Goal: Task Accomplishment & Management: Complete application form

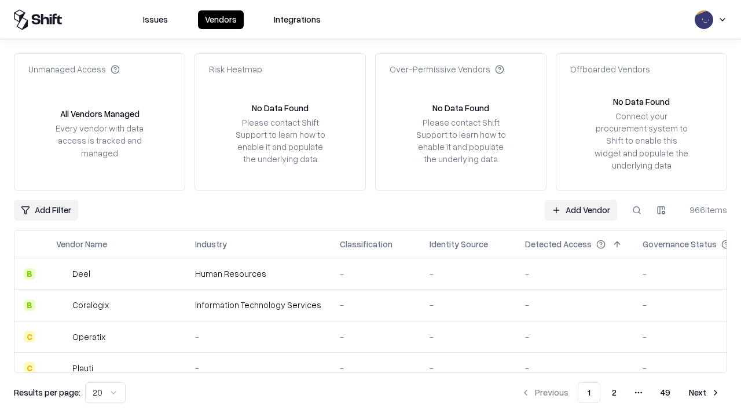
click at [580, 209] on link "Add Vendor" at bounding box center [580, 210] width 72 height 21
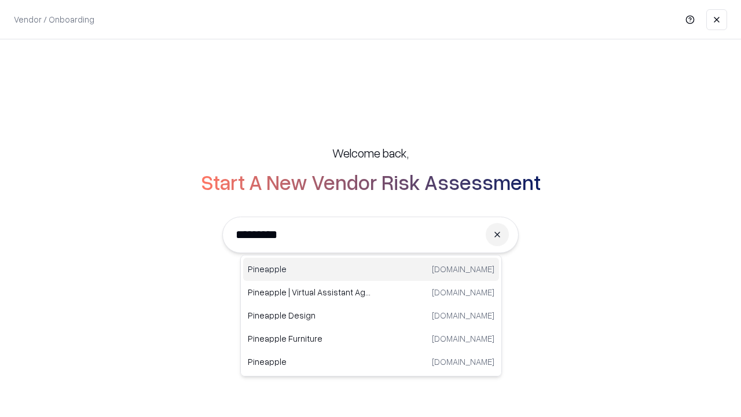
click at [371, 269] on div "Pineapple [DOMAIN_NAME]" at bounding box center [371, 268] width 256 height 23
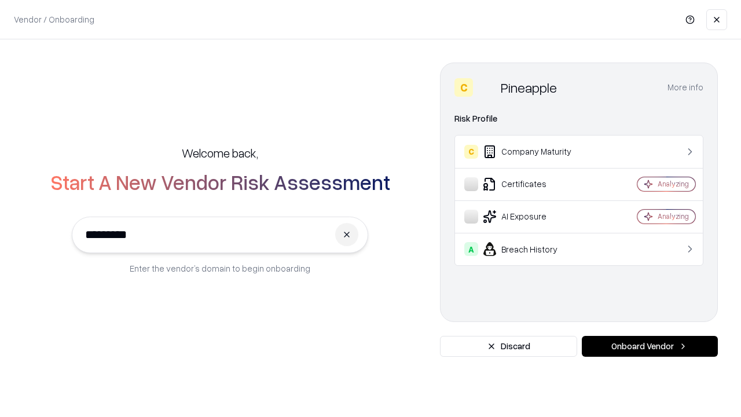
type input "*********"
click at [649, 346] on button "Onboard Vendor" at bounding box center [649, 346] width 136 height 21
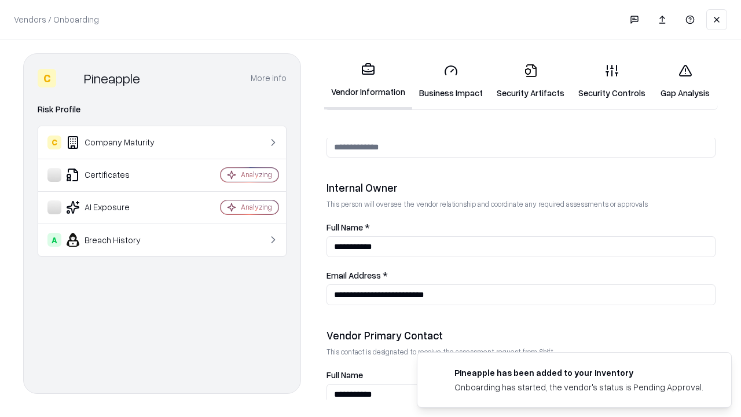
scroll to position [599, 0]
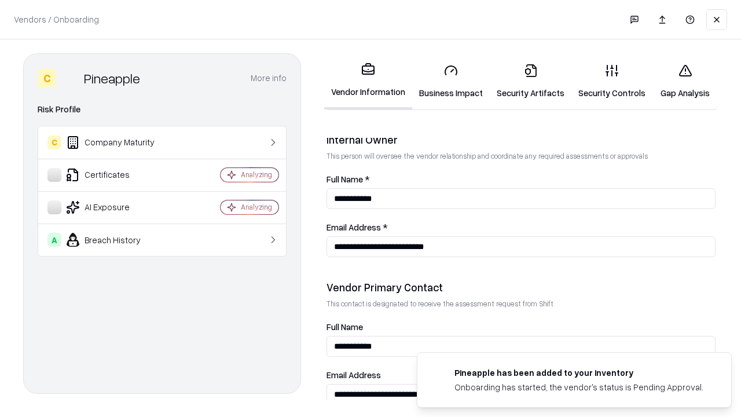
click at [530, 81] on link "Security Artifacts" at bounding box center [530, 81] width 82 height 54
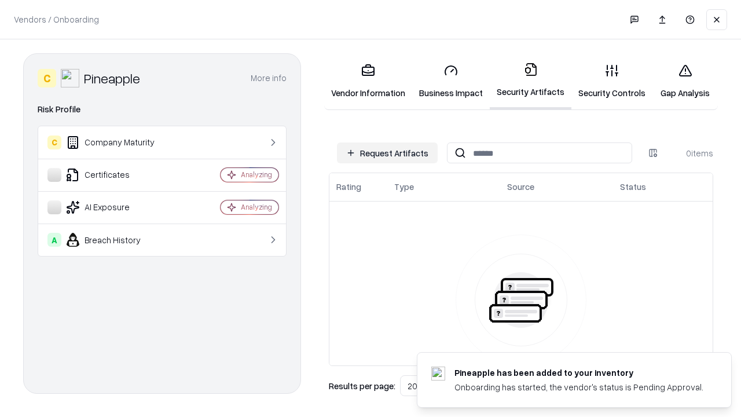
click at [387, 153] on button "Request Artifacts" at bounding box center [387, 152] width 101 height 21
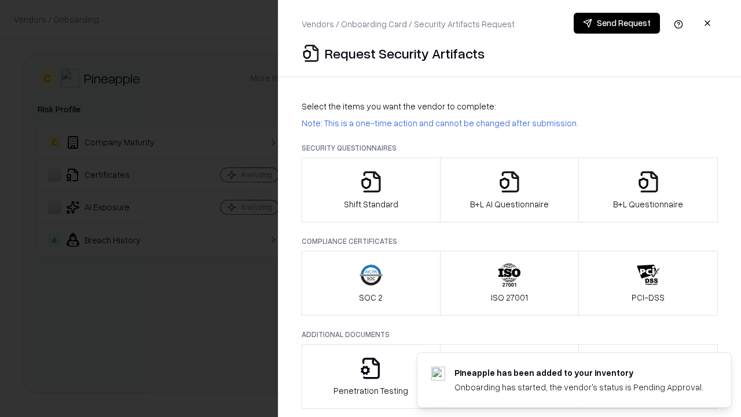
click at [647, 190] on icon "button" at bounding box center [647, 181] width 23 height 23
click at [509, 190] on icon "button" at bounding box center [509, 181] width 23 height 23
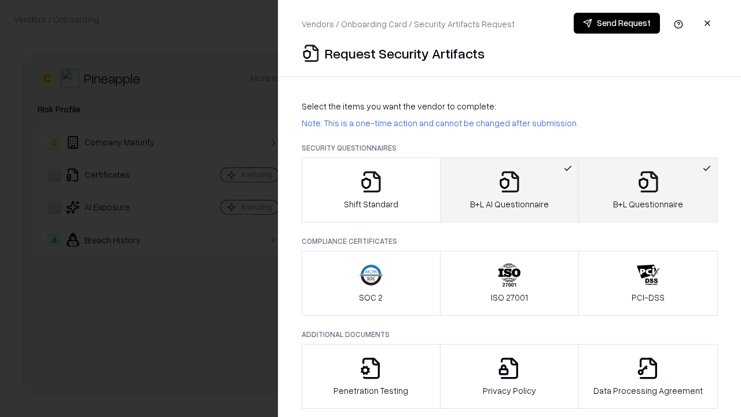
click at [616, 23] on button "Send Request" at bounding box center [616, 23] width 86 height 21
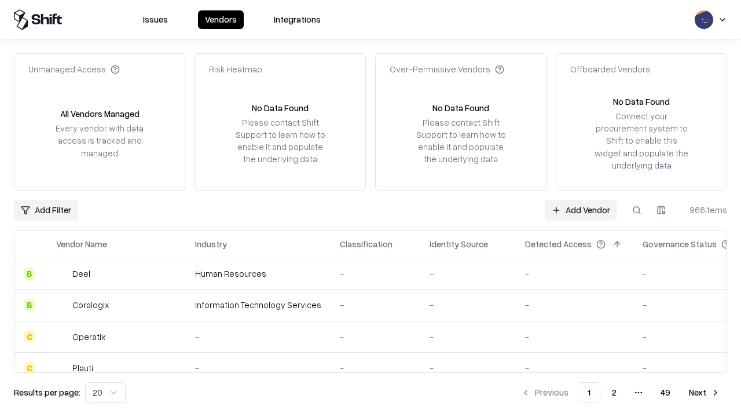
click at [636, 209] on button at bounding box center [636, 210] width 21 height 21
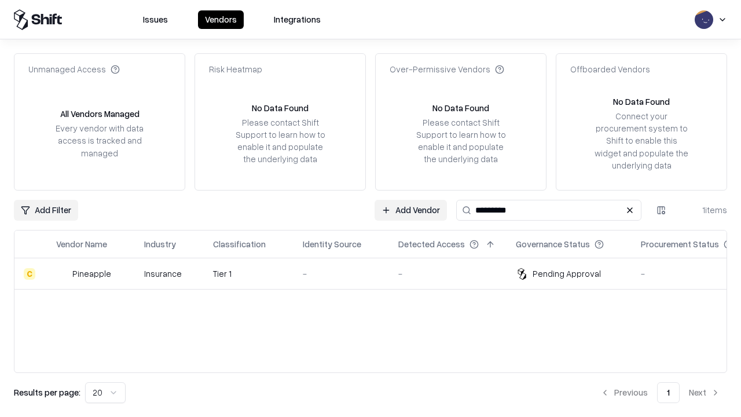
type input "*********"
click at [377, 273] on div "-" at bounding box center [341, 273] width 77 height 12
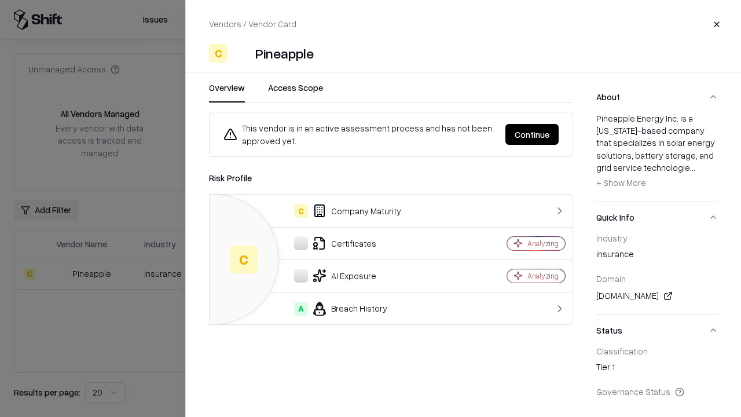
click at [532, 134] on button "Continue" at bounding box center [531, 134] width 53 height 21
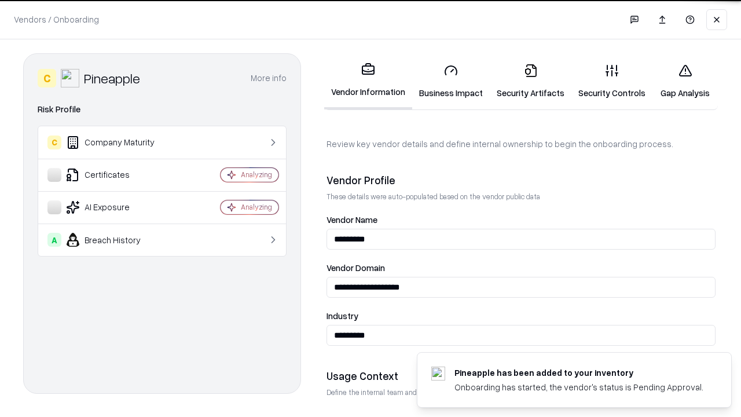
click at [530, 81] on link "Security Artifacts" at bounding box center [530, 81] width 82 height 54
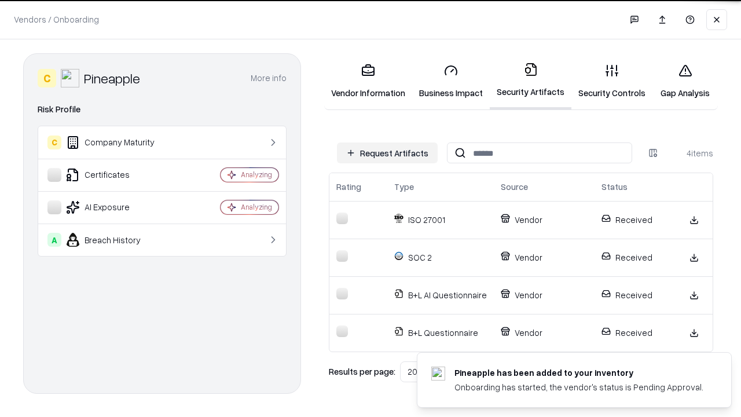
click at [684, 81] on link "Gap Analysis" at bounding box center [684, 81] width 65 height 54
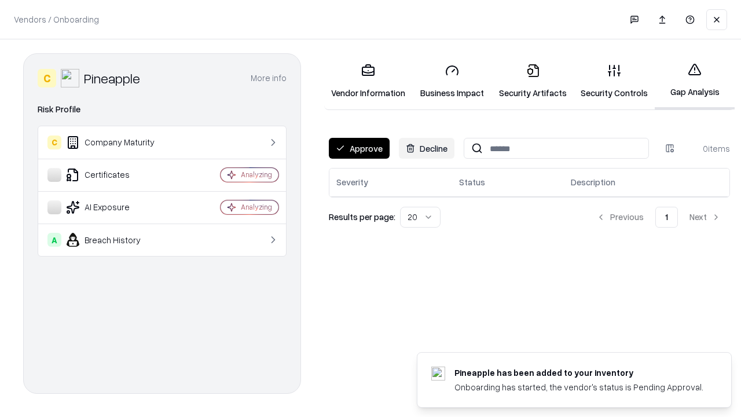
click at [359, 148] on button "Approve" at bounding box center [359, 148] width 61 height 21
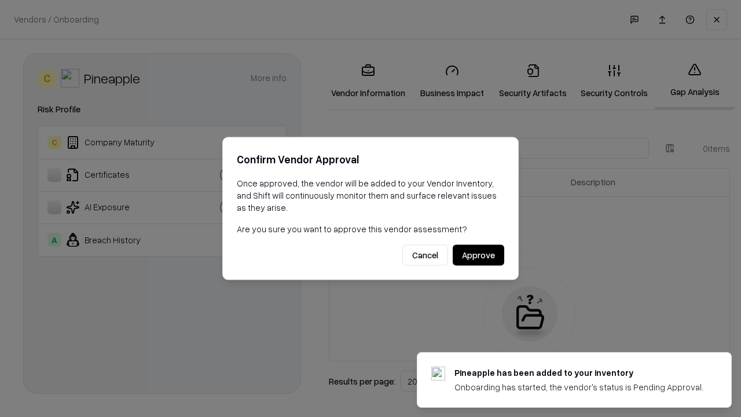
click at [478, 255] on button "Approve" at bounding box center [477, 255] width 51 height 21
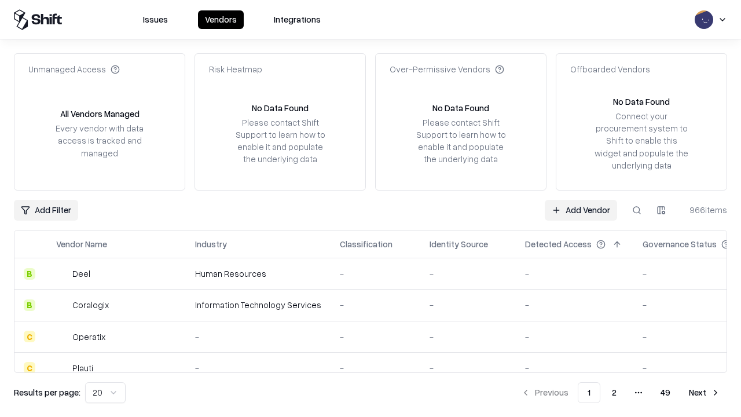
type input "*********"
click at [580, 209] on link "Add Vendor" at bounding box center [580, 210] width 72 height 21
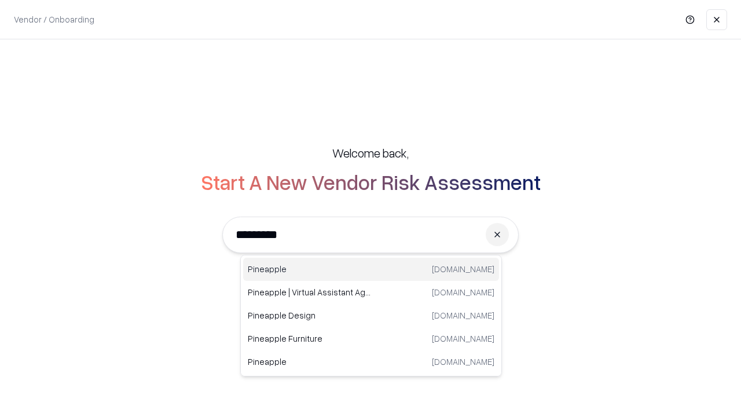
click at [371, 269] on div "Pineapple [DOMAIN_NAME]" at bounding box center [371, 268] width 256 height 23
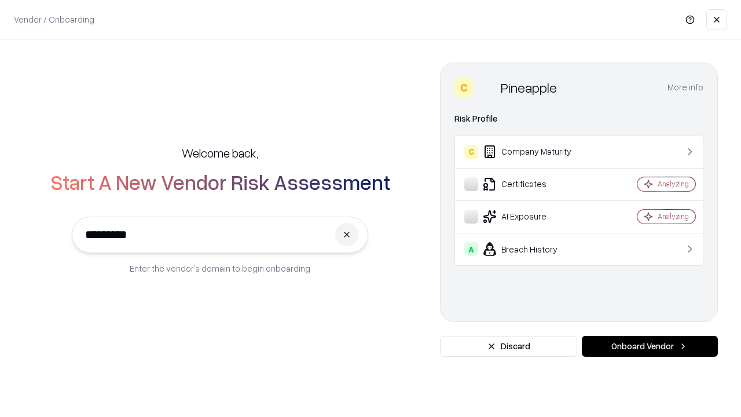
type input "*********"
click at [649, 346] on button "Onboard Vendor" at bounding box center [649, 346] width 136 height 21
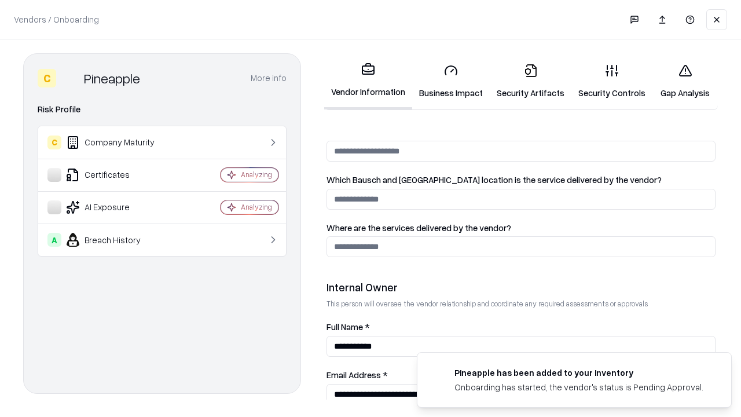
scroll to position [599, 0]
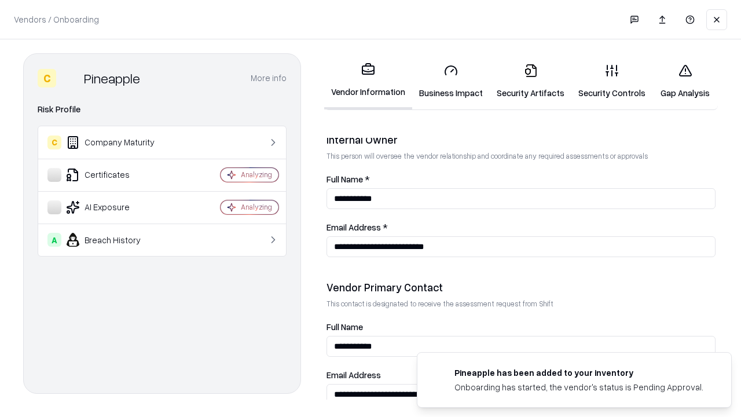
click at [684, 81] on link "Gap Analysis" at bounding box center [684, 81] width 65 height 54
